Goal: Communication & Community: Answer question/provide support

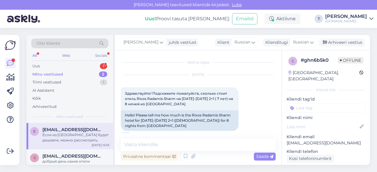
click at [77, 64] on div "Uus 1" at bounding box center [69, 66] width 77 height 8
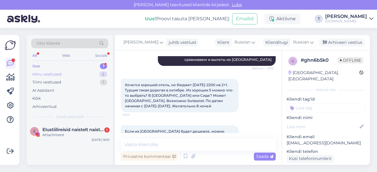
click at [77, 72] on div "Minu vestlused 2" at bounding box center [69, 74] width 77 height 8
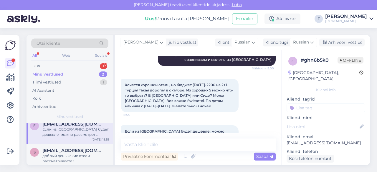
scroll to position [10, 0]
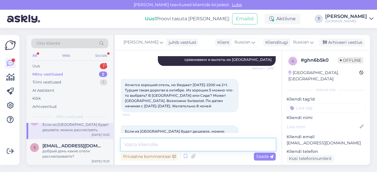
click at [179, 147] on textarea at bounding box center [198, 145] width 155 height 12
type textarea "Y"
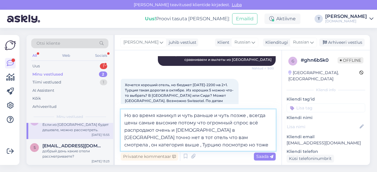
drag, startPoint x: 207, startPoint y: 144, endPoint x: 122, endPoint y: 147, distance: 85.4
click at [122, 147] on textarea "Но во время каникул и чуть раньше и чуть позже , всегда цены самые высокие пото…" at bounding box center [198, 129] width 155 height 41
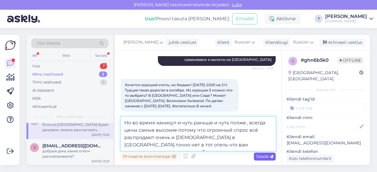
type textarea "Но во время каникул и чуть раньше и чуть позже , всегда цены самые высокие пото…"
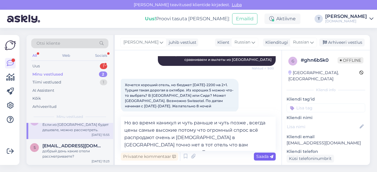
click at [257, 155] on span "Saada" at bounding box center [264, 156] width 17 height 5
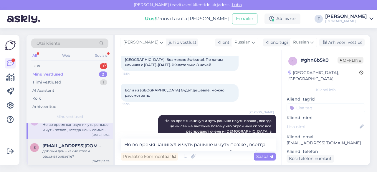
click at [68, 153] on div "добрый день какие отели рассматриваете?" at bounding box center [75, 154] width 67 height 11
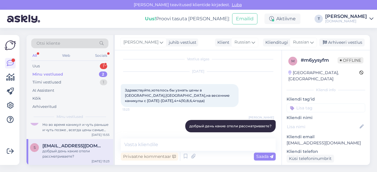
scroll to position [0, 0]
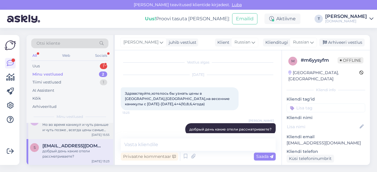
click at [54, 132] on div "Но во время каникул и чуть раньше и чуть позже , всегда цены самые высокие пото…" at bounding box center [75, 127] width 67 height 11
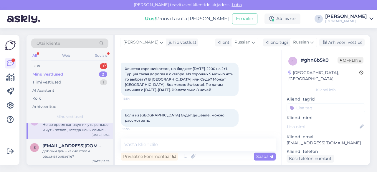
scroll to position [611, 0]
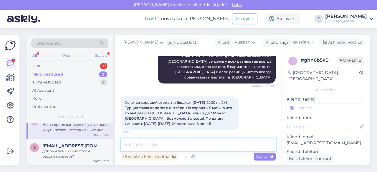
click at [173, 143] on textarea at bounding box center [198, 145] width 155 height 12
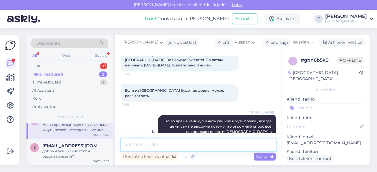
scroll to position [670, 0]
click at [168, 144] on textarea at bounding box center [198, 145] width 155 height 12
paste textarea "Orange County Alanya"
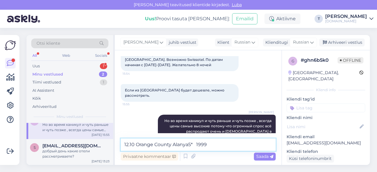
type textarea "12.10 Orange County Alanya5* 1999€"
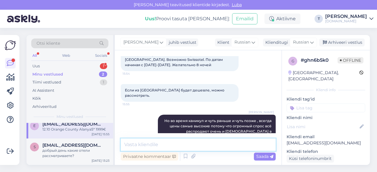
scroll to position [5, 0]
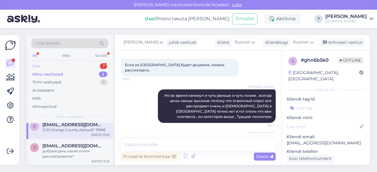
click at [92, 63] on div "Uus 1" at bounding box center [69, 66] width 77 height 8
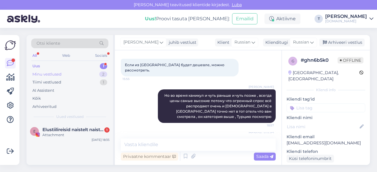
click at [88, 71] on div "Minu vestlused 2" at bounding box center [69, 74] width 77 height 8
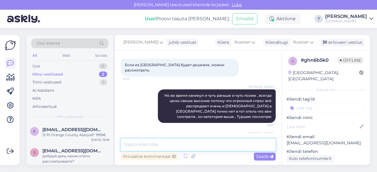
paste textarea "Xoria Deluxe (5)"
type textarea "Xoria Deluxe (5)"
drag, startPoint x: 177, startPoint y: 144, endPoint x: 121, endPoint y: 142, distance: 56.5
click at [121, 142] on textarea "Xoria Deluxe (5)" at bounding box center [198, 145] width 155 height 12
click at [222, 148] on textarea at bounding box center [198, 145] width 155 height 12
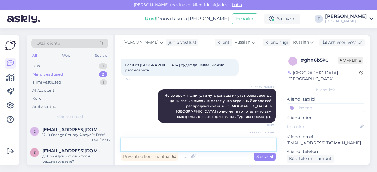
type textarea "z"
type textarea "я проверю и на почту пришлю"
